Goal: Task Accomplishment & Management: Use online tool/utility

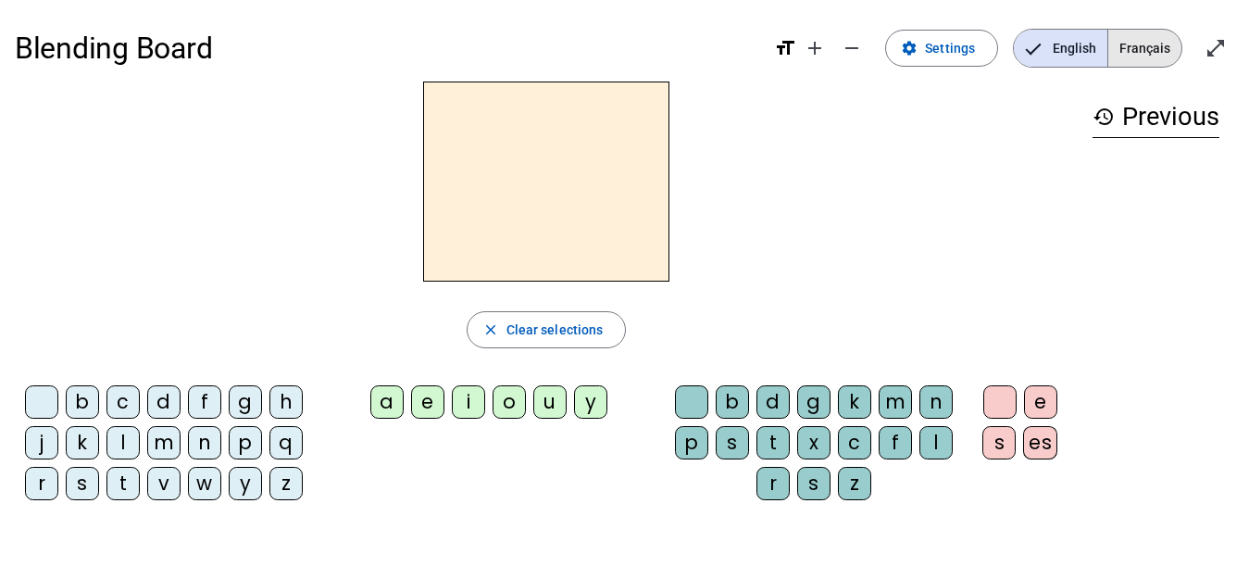
click at [1152, 44] on span "Français" at bounding box center [1144, 48] width 73 height 37
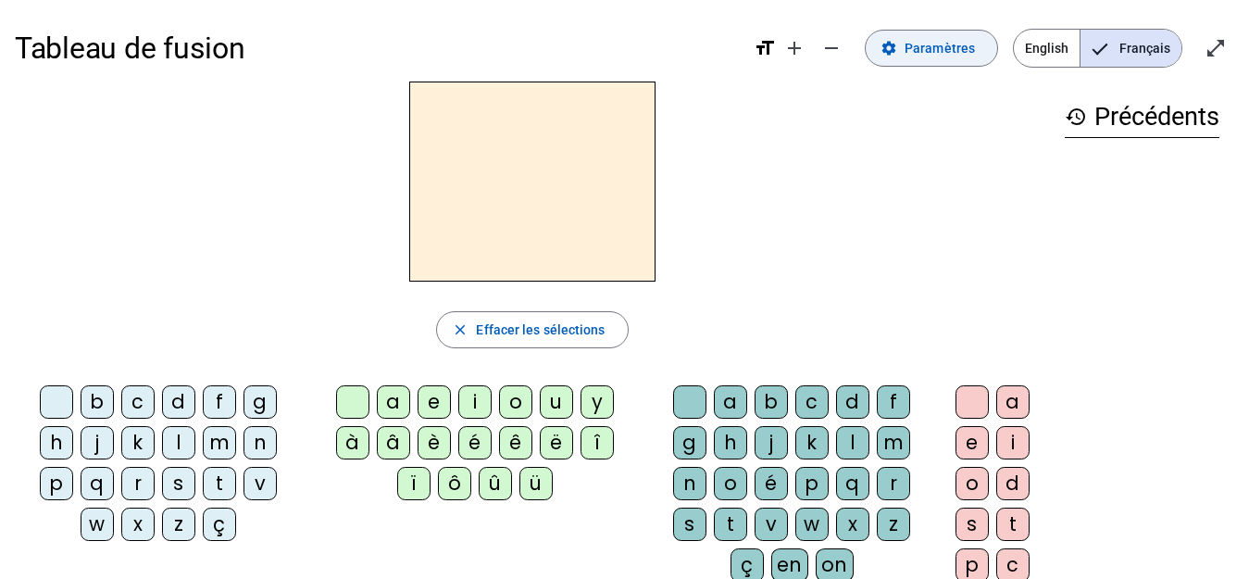
click at [935, 50] on span "Paramètres" at bounding box center [939, 48] width 70 height 22
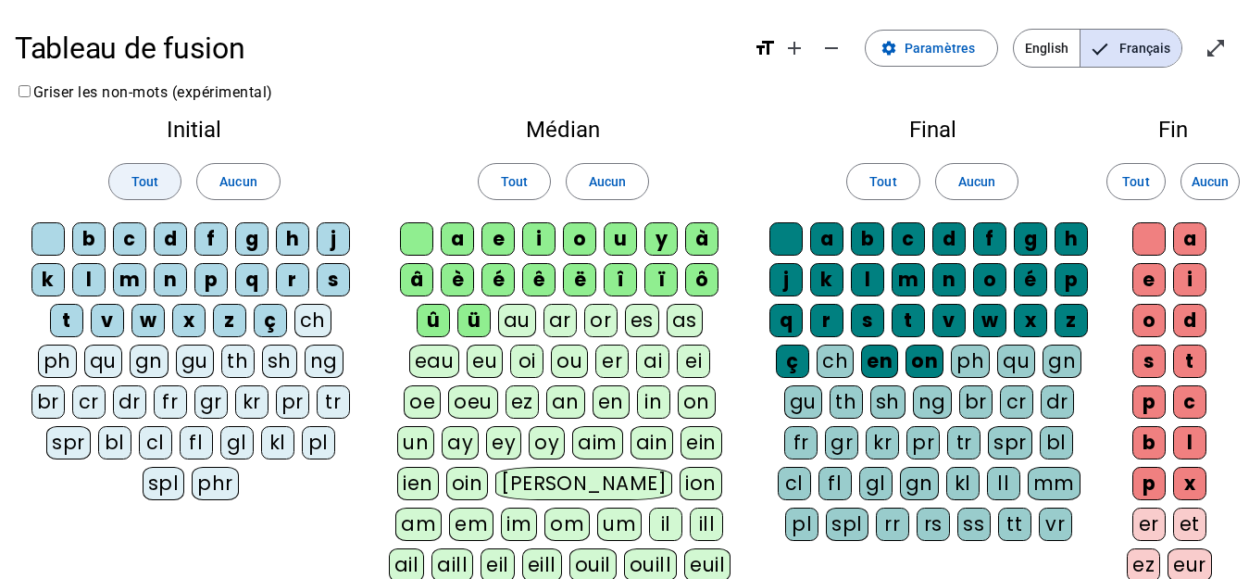
click at [135, 182] on span "Tout" at bounding box center [144, 181] width 27 height 22
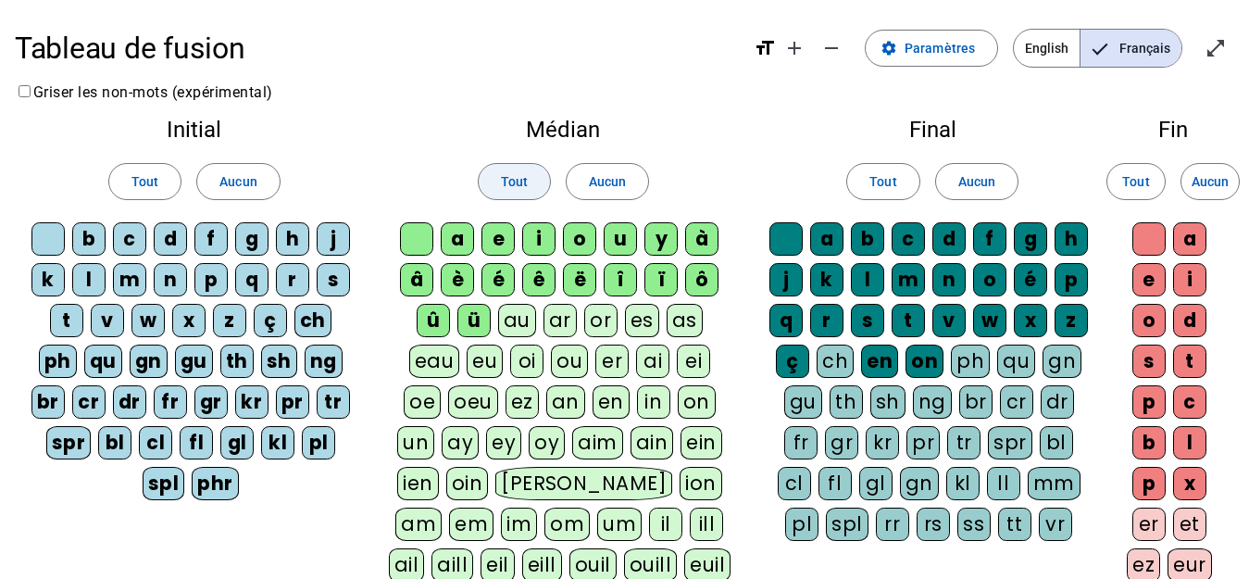
click at [504, 176] on span "Tout" at bounding box center [514, 181] width 27 height 22
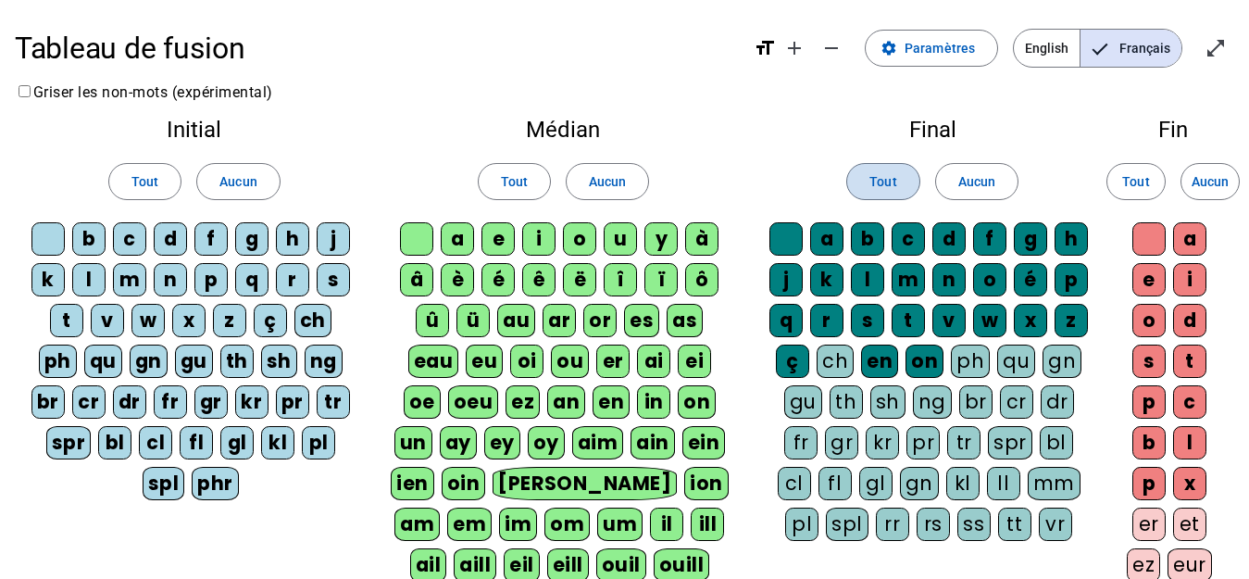
drag, startPoint x: 876, startPoint y: 190, endPoint x: 915, endPoint y: 179, distance: 40.4
click at [876, 191] on span "Tout" at bounding box center [882, 181] width 27 height 22
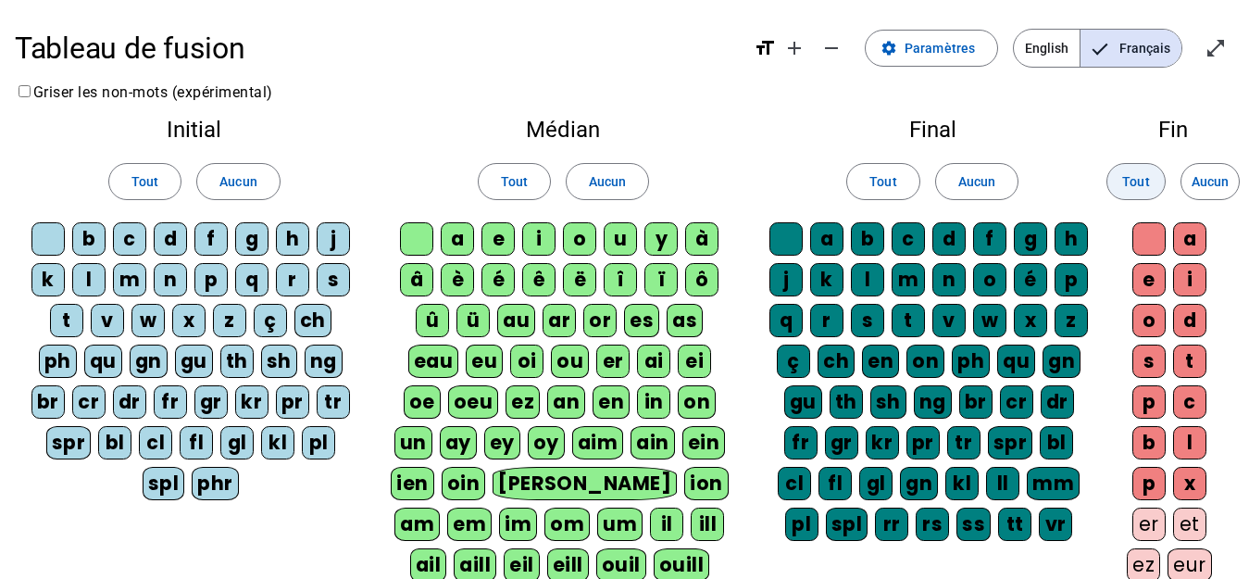
click at [1125, 174] on span "Tout" at bounding box center [1135, 181] width 27 height 22
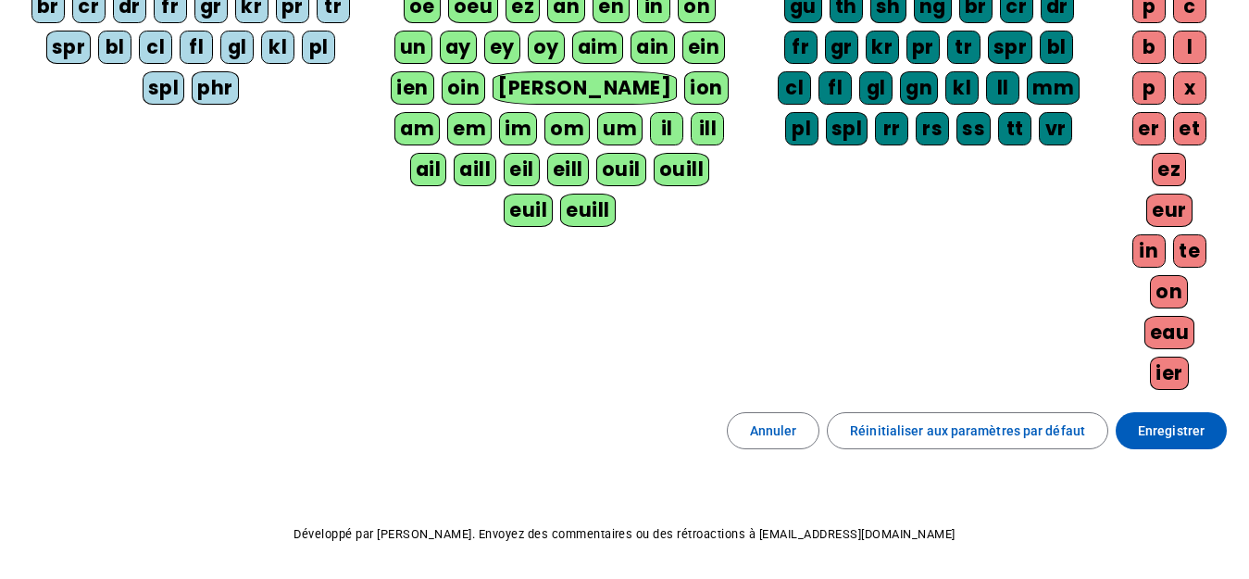
scroll to position [460, 0]
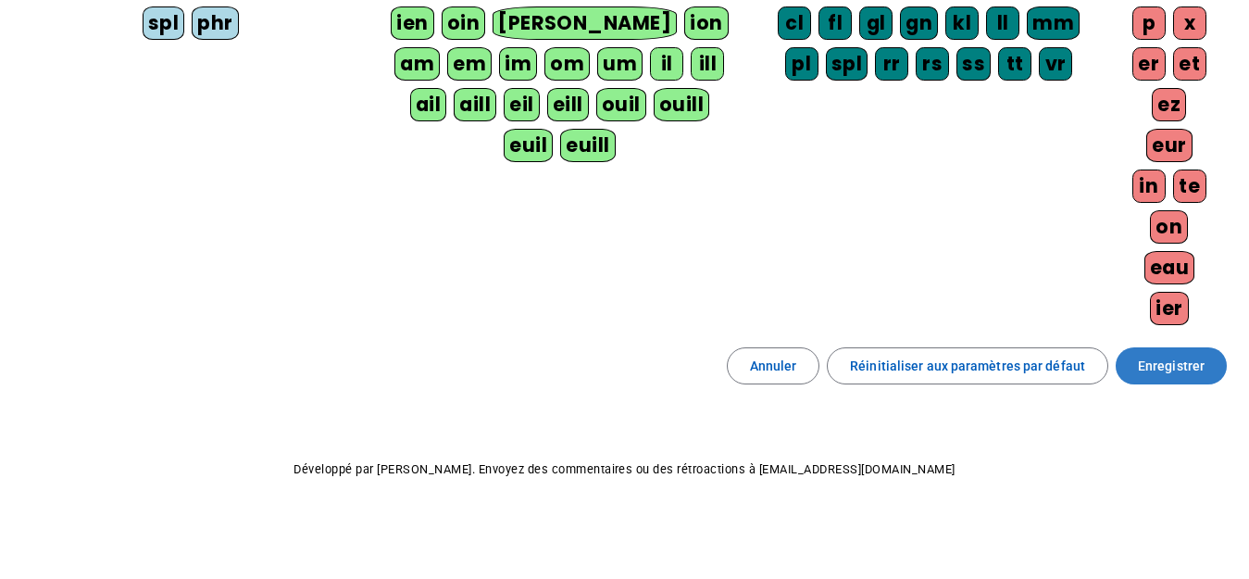
click at [1154, 356] on span "Enregistrer" at bounding box center [1171, 366] width 67 height 22
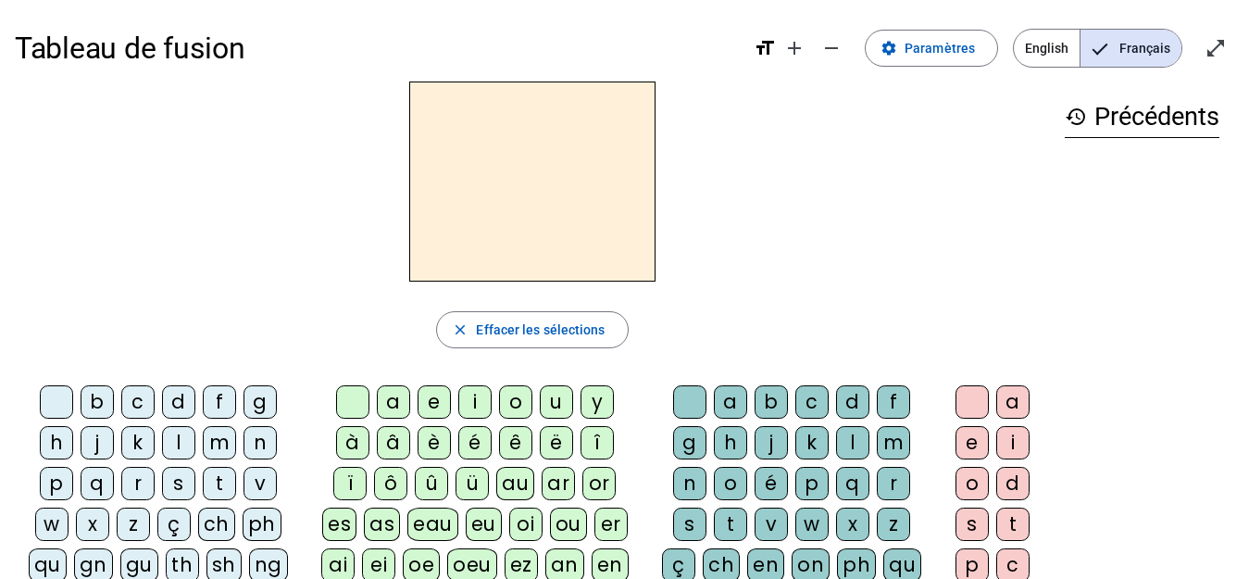
click at [167, 439] on div "l" at bounding box center [178, 442] width 33 height 33
click at [393, 410] on div "a" at bounding box center [393, 401] width 33 height 33
click at [434, 404] on div "e" at bounding box center [433, 401] width 33 height 33
click at [558, 403] on div "u" at bounding box center [556, 401] width 33 height 33
click at [216, 481] on div "t" at bounding box center [219, 483] width 33 height 33
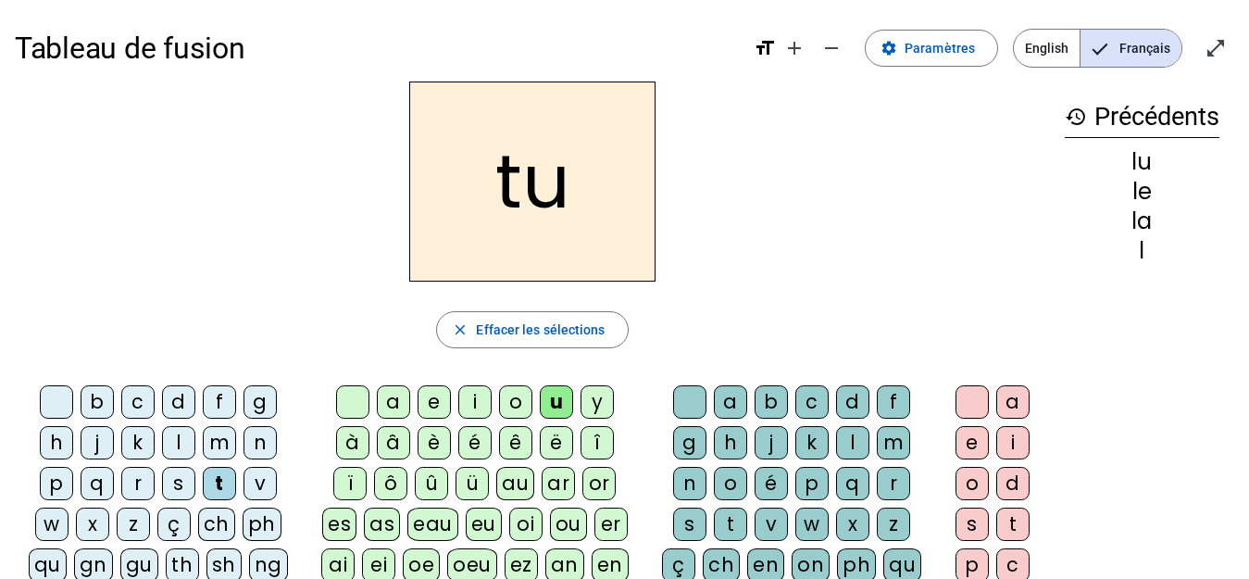
click at [432, 397] on div "e" at bounding box center [433, 401] width 33 height 33
click at [392, 402] on div "a" at bounding box center [393, 401] width 33 height 33
